Goal: Navigation & Orientation: Find specific page/section

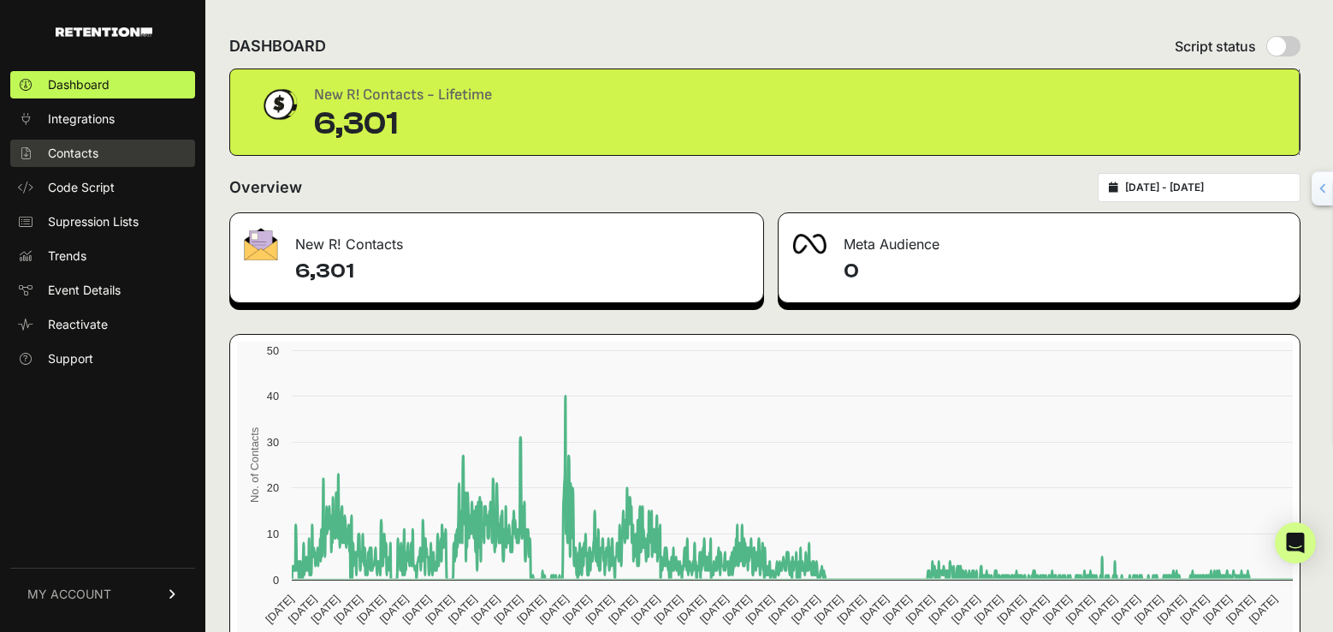
click at [75, 153] on span "Contacts" at bounding box center [73, 153] width 50 height 17
